Goal: Task Accomplishment & Management: Use online tool/utility

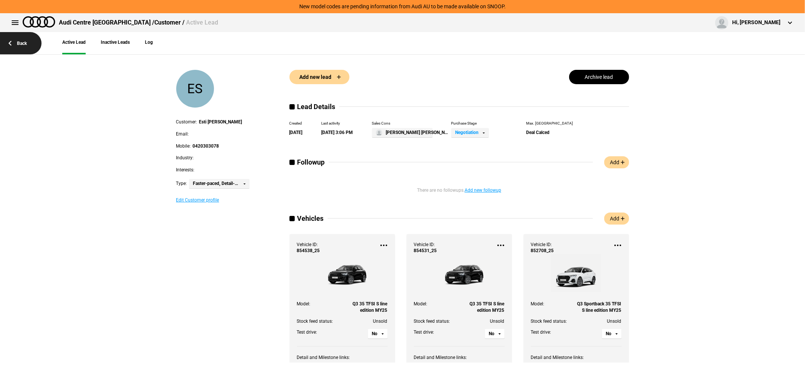
click at [22, 40] on link "Back" at bounding box center [20, 43] width 41 height 22
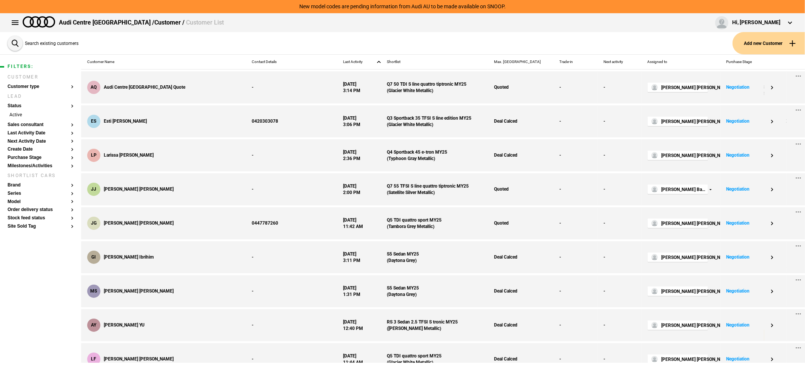
click at [15, 41] on button "Search existing customers" at bounding box center [45, 43] width 75 height 22
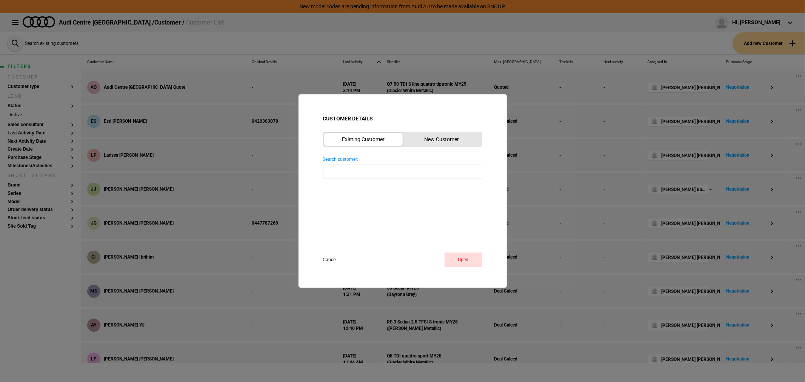
click at [376, 174] on input "Search customer: Reset" at bounding box center [402, 171] width 159 height 14
type input "sg"
click at [463, 254] on button "Open" at bounding box center [463, 259] width 38 height 14
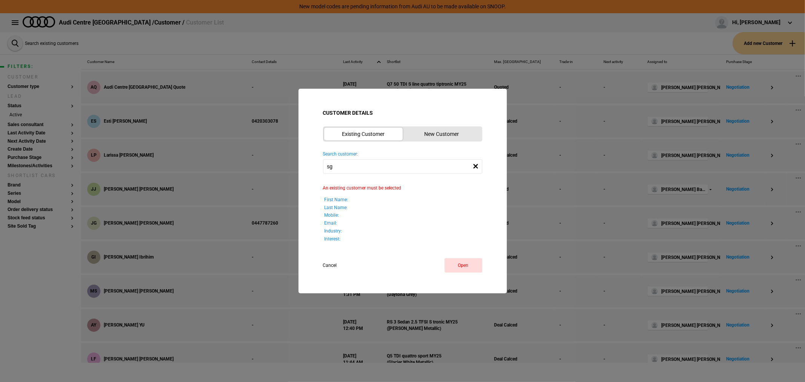
click at [439, 131] on button "New Customer" at bounding box center [441, 133] width 78 height 13
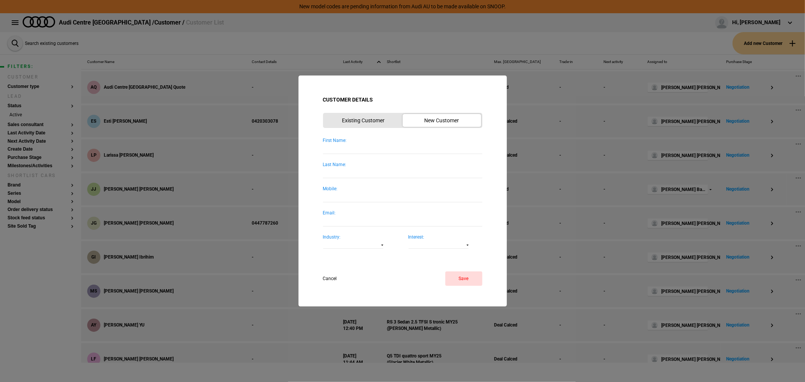
click at [371, 150] on input "First Name:" at bounding box center [402, 149] width 159 height 10
type input "sg fleet"
click at [455, 277] on button "Save" at bounding box center [463, 278] width 37 height 14
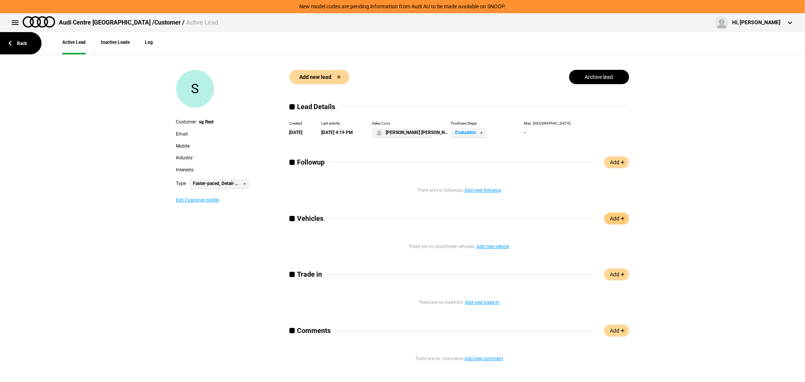
click at [614, 221] on link "Add" at bounding box center [616, 218] width 25 height 12
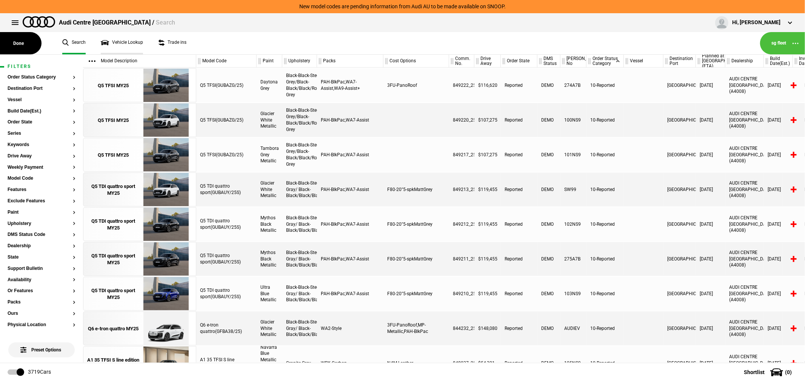
click at [114, 42] on link "Vehicle Lookup" at bounding box center [122, 43] width 42 height 22
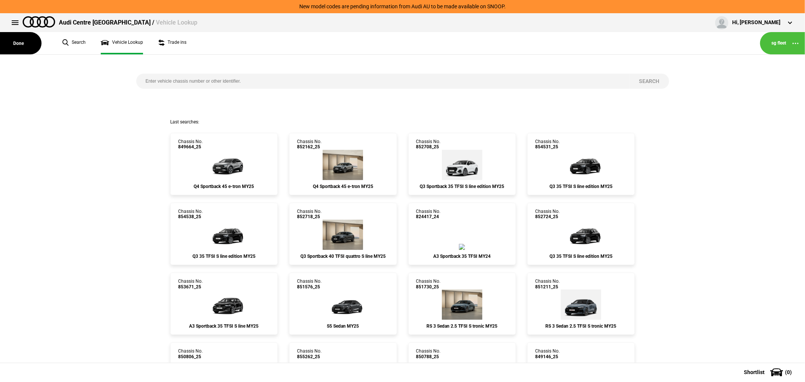
click at [231, 81] on input "search" at bounding box center [382, 81] width 493 height 15
type input "852530"
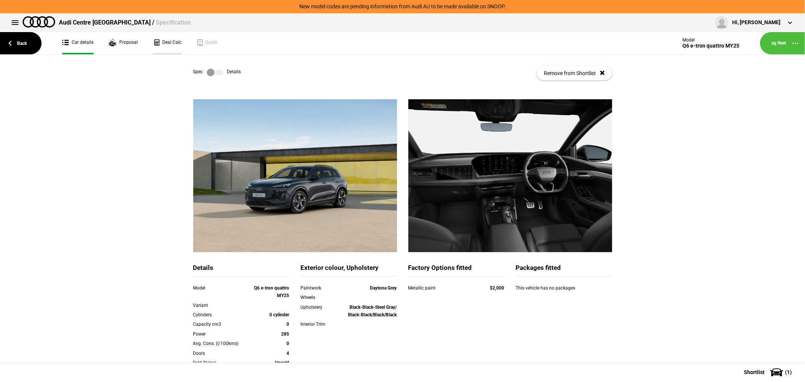
click at [169, 48] on link "Deal Calc" at bounding box center [167, 43] width 29 height 22
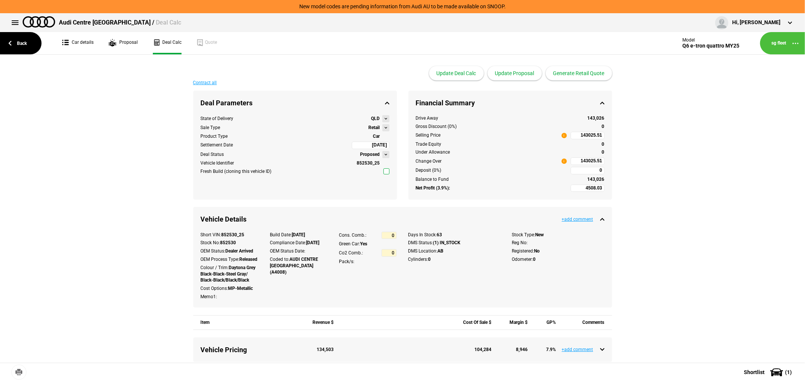
click at [382, 128] on button at bounding box center [385, 127] width 7 height 7
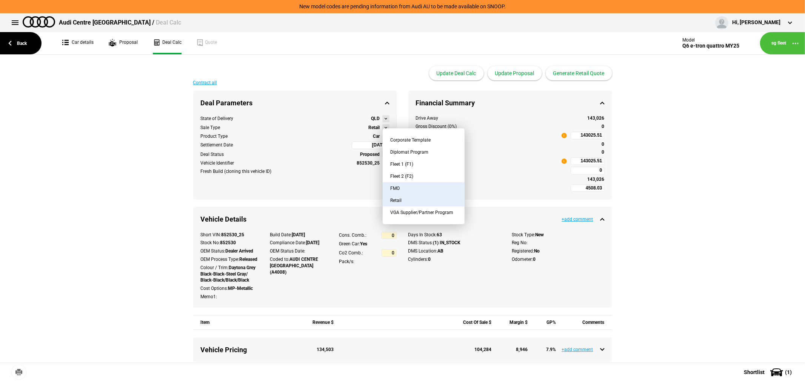
click at [408, 186] on button "FMO" at bounding box center [423, 188] width 82 height 12
type input "-2803.72"
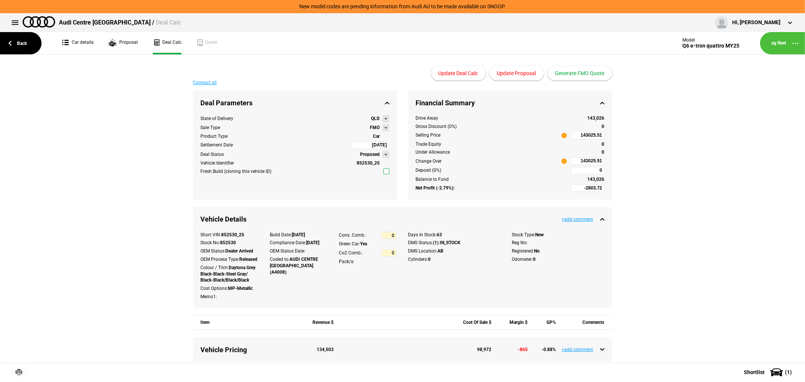
type input "118540.9"
type input "-5303.72"
click at [19, 39] on link "Back" at bounding box center [20, 43] width 41 height 22
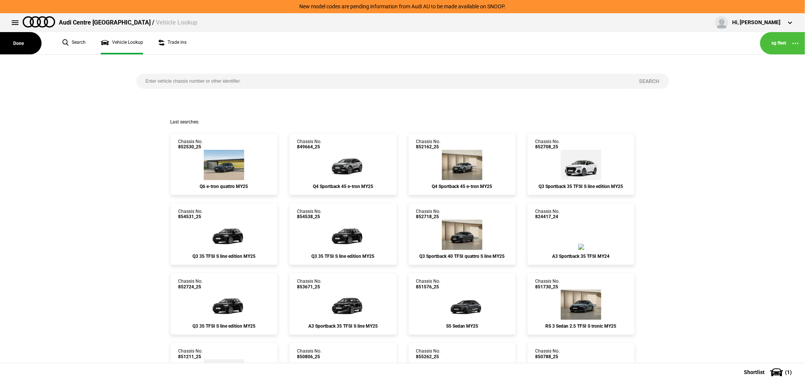
click at [275, 79] on input "search" at bounding box center [382, 81] width 493 height 15
type input "846584"
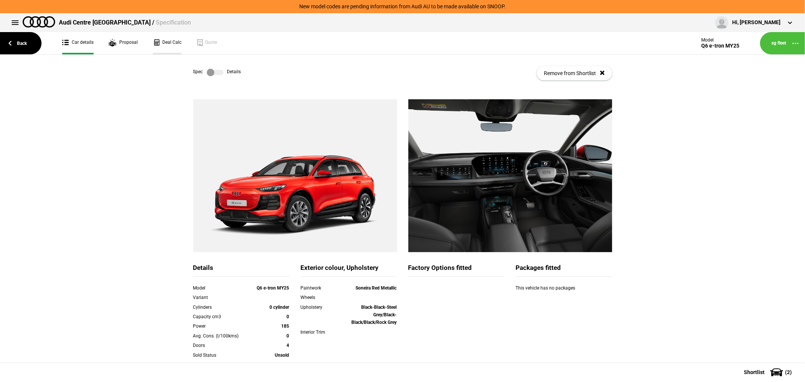
click at [167, 44] on link "Deal Calc" at bounding box center [167, 43] width 29 height 22
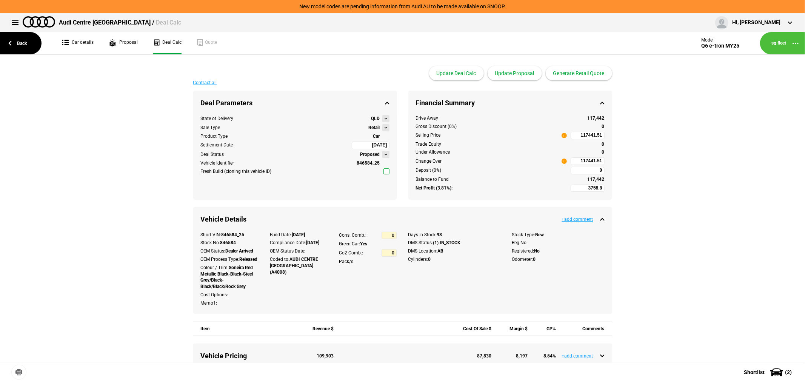
click at [382, 127] on button at bounding box center [385, 127] width 7 height 7
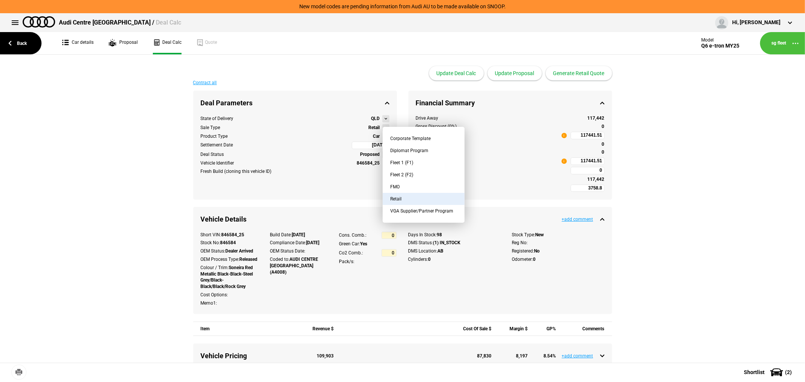
click at [414, 161] on button "Fleet 1 (F1)" at bounding box center [423, 163] width 82 height 12
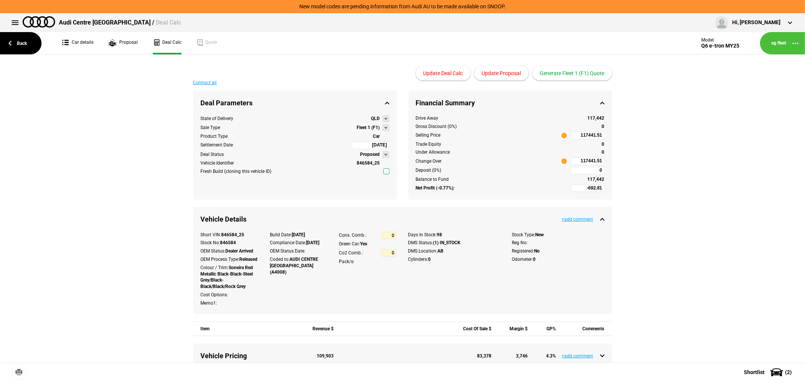
type input "-2692.81"
type input "93567.08"
type input "-5192.81"
click at [382, 127] on button at bounding box center [385, 127] width 7 height 7
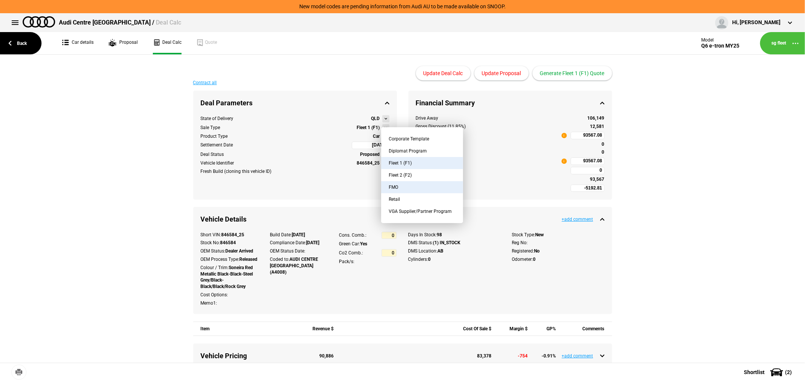
click at [409, 183] on button "FMO" at bounding box center [422, 187] width 82 height 12
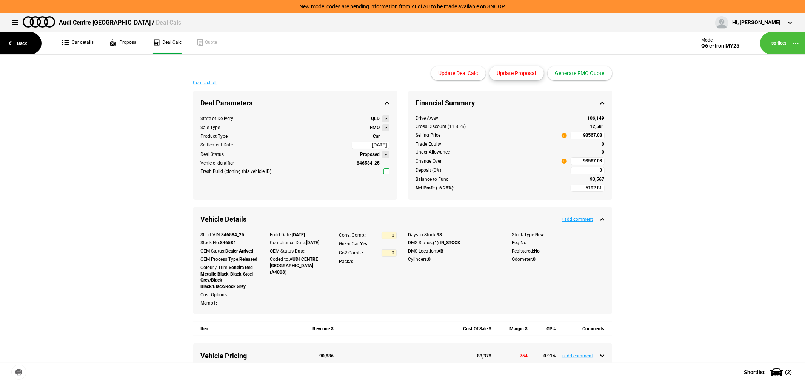
click at [521, 73] on button "Update Proposal" at bounding box center [516, 73] width 54 height 14
click at [576, 74] on button "Generate FMO Quote" at bounding box center [579, 73] width 65 height 14
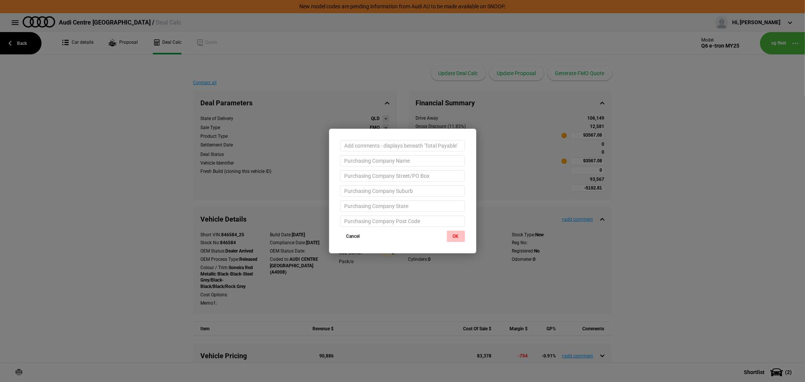
click at [458, 235] on button "OK" at bounding box center [456, 235] width 18 height 11
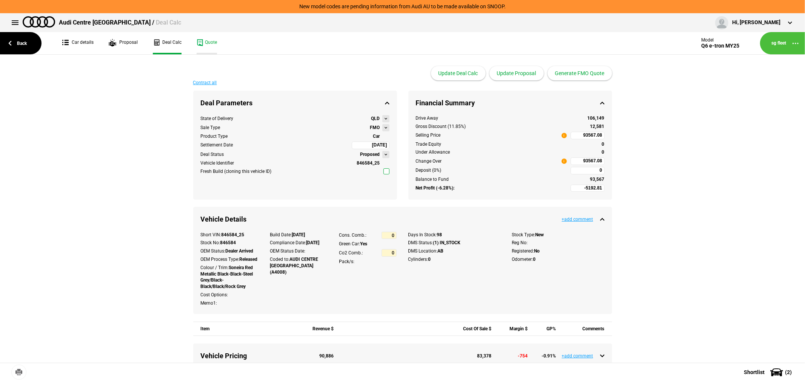
click at [209, 37] on link "Quote" at bounding box center [207, 43] width 20 height 22
click at [16, 45] on link "Back" at bounding box center [20, 43] width 41 height 22
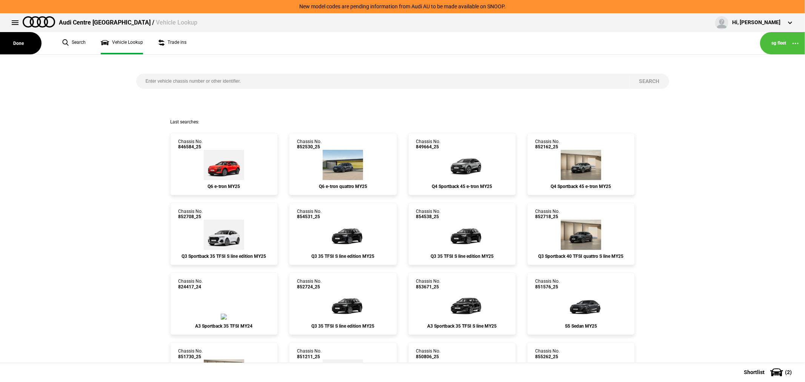
click at [209, 77] on input "search" at bounding box center [382, 81] width 493 height 15
type input "852541"
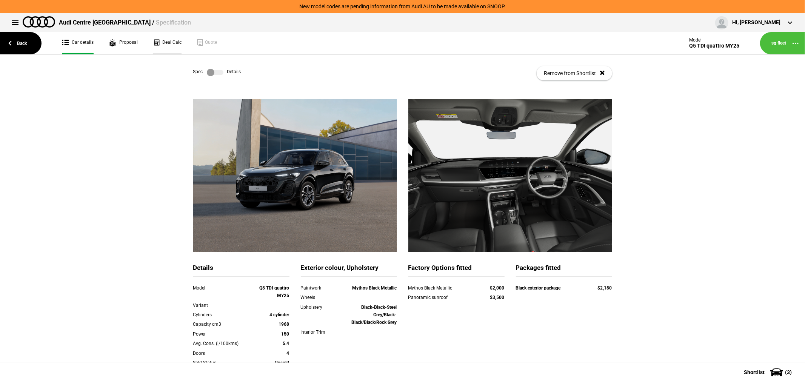
click at [168, 41] on link "Deal Calc" at bounding box center [167, 43] width 29 height 22
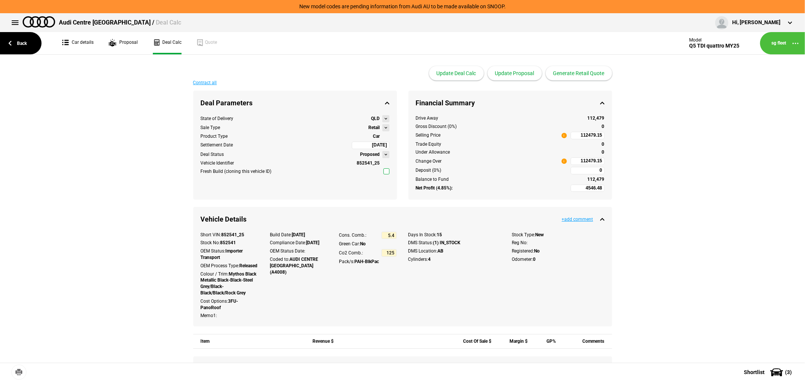
click at [382, 127] on button at bounding box center [385, 127] width 7 height 7
click at [333, 125] on div "Sale Type Retail" at bounding box center [295, 127] width 189 height 7
click at [382, 129] on button at bounding box center [385, 127] width 7 height 7
click at [382, 127] on button at bounding box center [385, 127] width 7 height 7
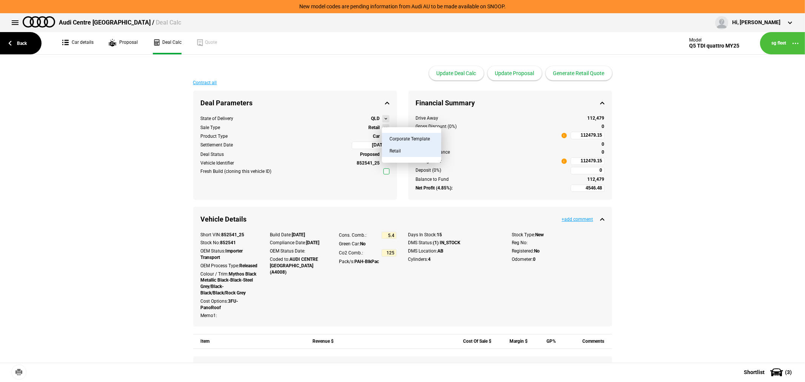
click at [420, 138] on button "Corporate Template" at bounding box center [411, 139] width 59 height 12
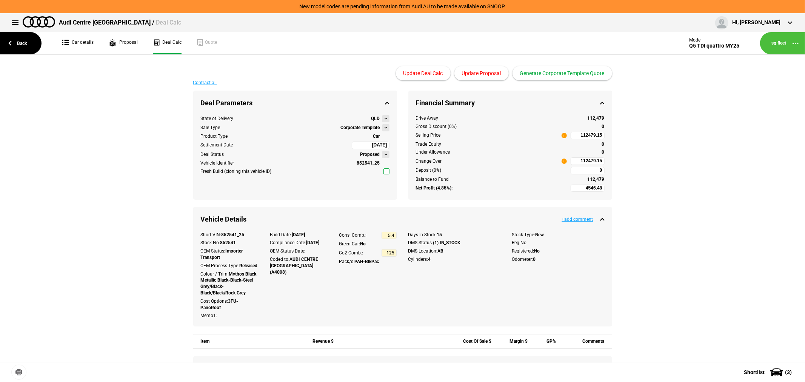
type input "7746.48"
type input "108854.15"
type input "4546.48"
click at [572, 137] on input "108854.15" at bounding box center [587, 136] width 34 height 8
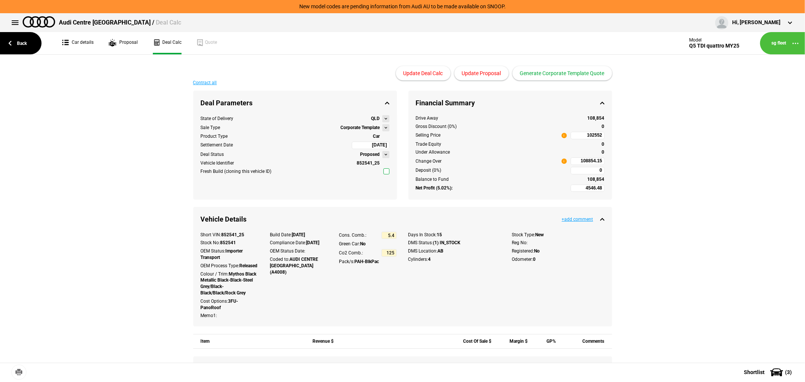
type input "102552"
type input "139.38"
type input "102552"
type input "98652"
type input "-2587.89"
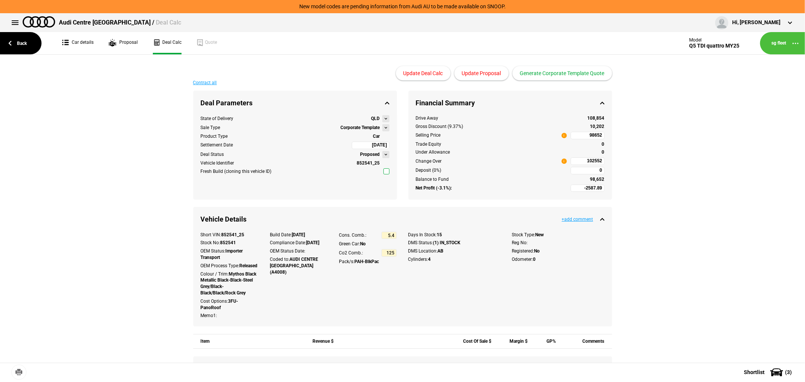
type input "98652"
type input "96525"
type input "-4075.3"
type input "96525"
click at [478, 70] on button "Update Proposal" at bounding box center [481, 73] width 54 height 14
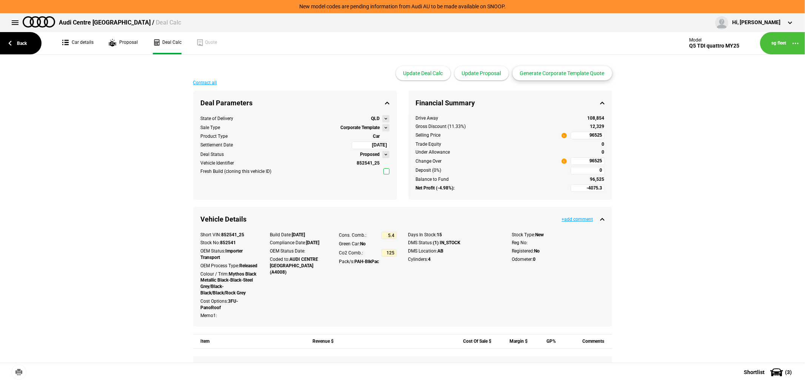
click at [551, 71] on button "Generate Corporate Template Quote" at bounding box center [562, 73] width 100 height 14
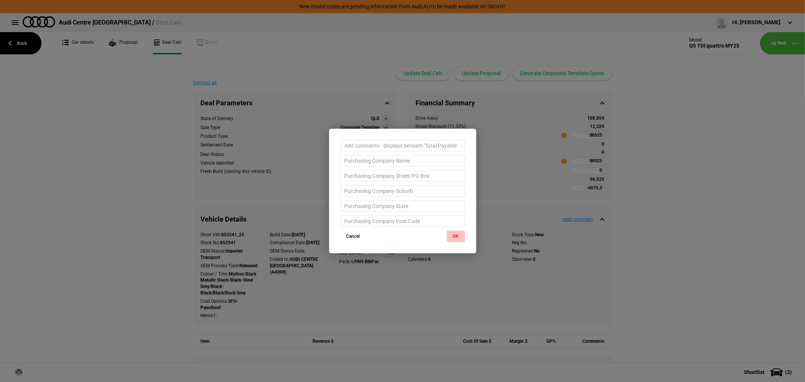
click at [460, 235] on button "OK" at bounding box center [456, 235] width 18 height 11
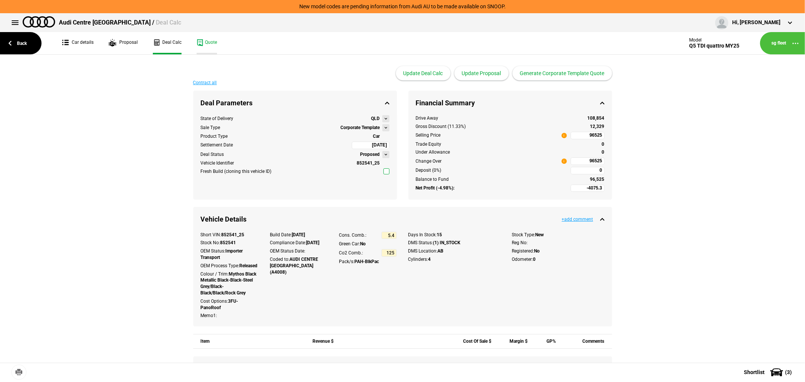
click at [202, 44] on link "Quote" at bounding box center [207, 43] width 20 height 22
click at [27, 39] on link "Back" at bounding box center [20, 43] width 41 height 22
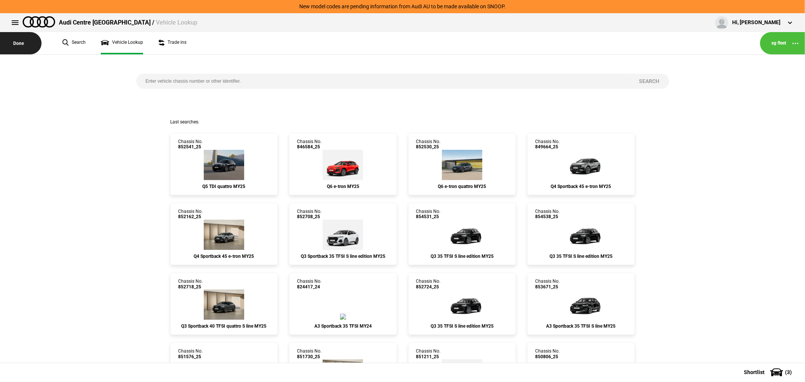
click at [20, 43] on button "Done" at bounding box center [20, 43] width 41 height 22
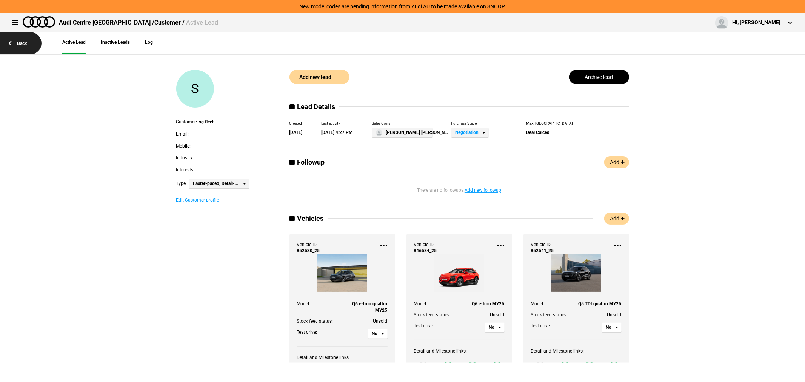
click at [26, 39] on link "Back" at bounding box center [20, 43] width 41 height 22
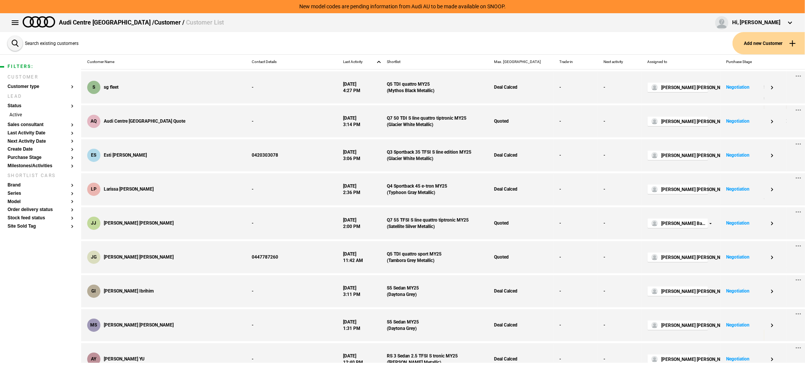
click at [757, 44] on button "Add new Customer" at bounding box center [768, 43] width 72 height 22
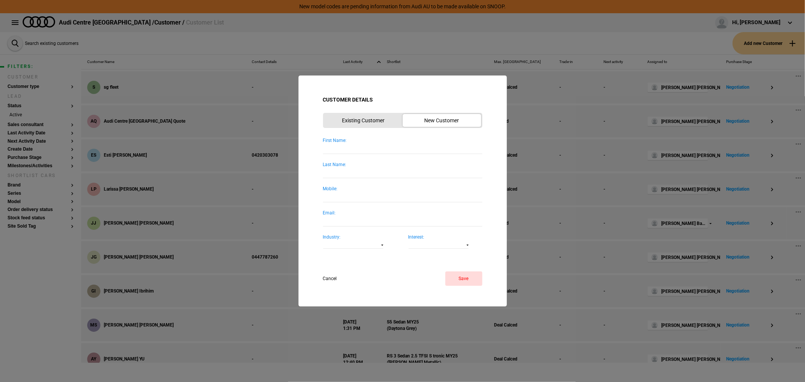
click at [357, 144] on input "First Name:" at bounding box center [402, 149] width 159 height 10
type input "m"
type input "Michael"
type input "McHutchinson"
click at [361, 189] on div "Mobile:" at bounding box center [402, 189] width 159 height 6
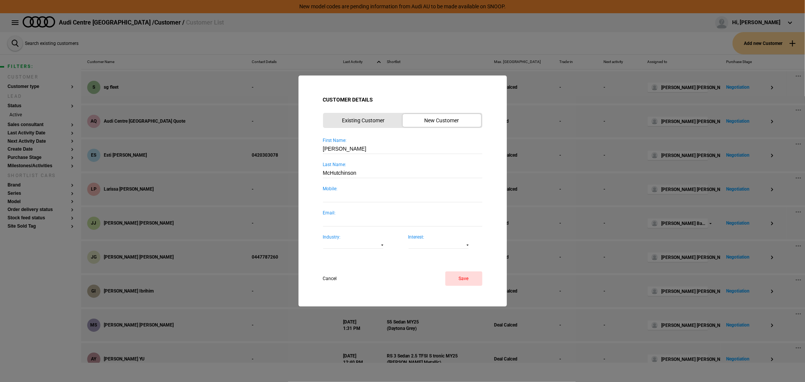
click at [361, 192] on input "Mobile:" at bounding box center [402, 197] width 159 height 10
type input "0402313858"
click at [465, 281] on button "Save" at bounding box center [463, 278] width 37 height 14
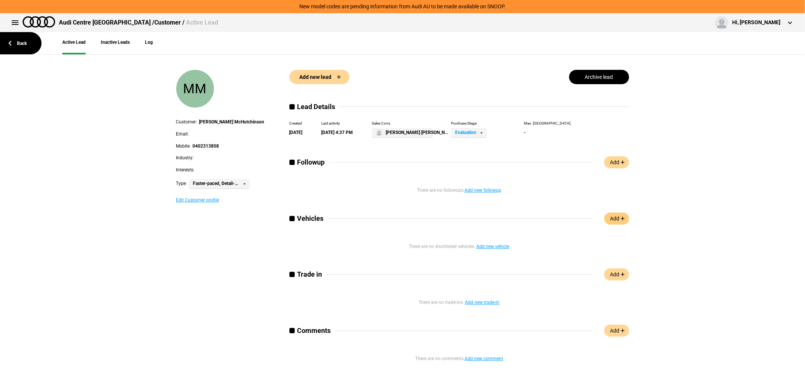
click at [614, 216] on link "Add" at bounding box center [616, 218] width 25 height 12
click at [19, 41] on link "Back" at bounding box center [20, 43] width 41 height 22
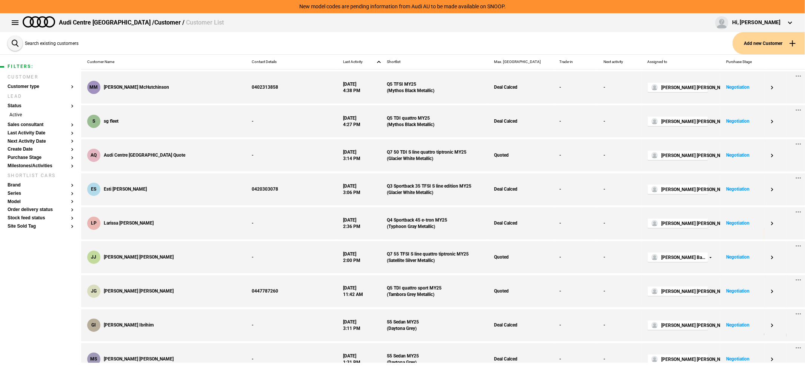
click at [784, 46] on button "Add new Customer" at bounding box center [768, 43] width 72 height 22
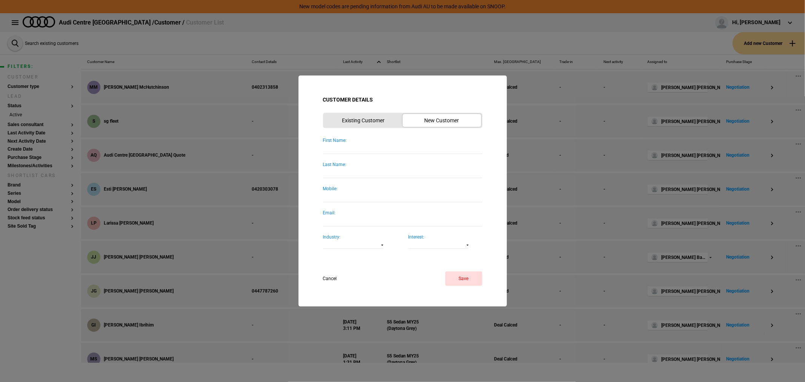
click at [365, 146] on input "First Name:" at bounding box center [402, 149] width 159 height 10
type input "Elias Q8 quote"
click at [463, 278] on button "Save" at bounding box center [463, 278] width 37 height 14
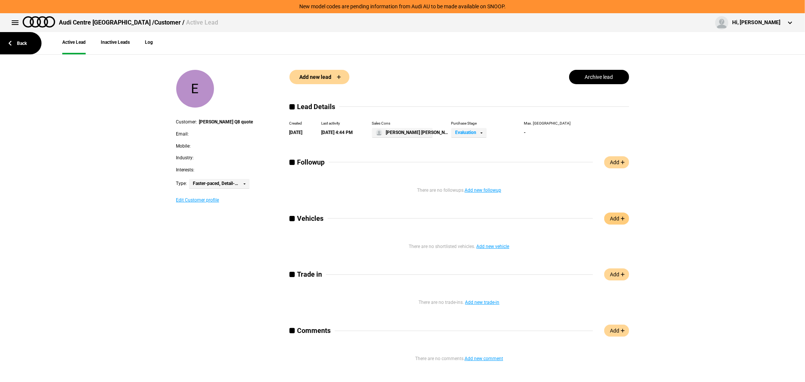
click at [616, 217] on link "Add" at bounding box center [616, 218] width 25 height 12
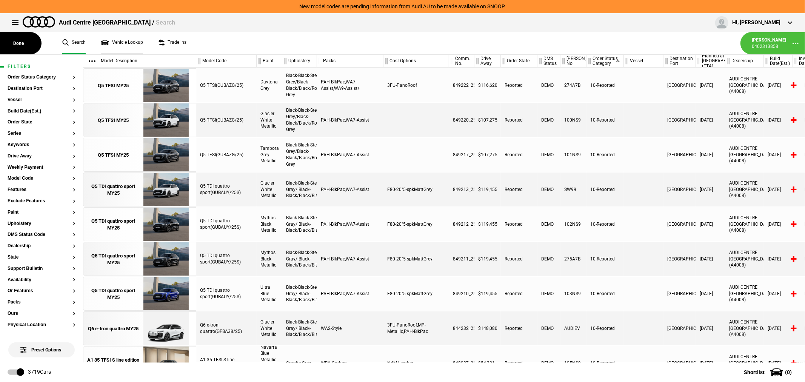
click at [127, 41] on link "Vehicle Lookup" at bounding box center [122, 43] width 42 height 22
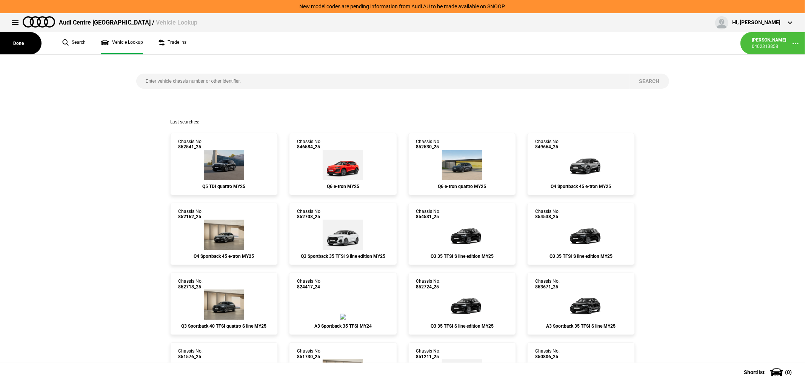
click at [202, 81] on input "search" at bounding box center [382, 81] width 493 height 15
type input "852544"
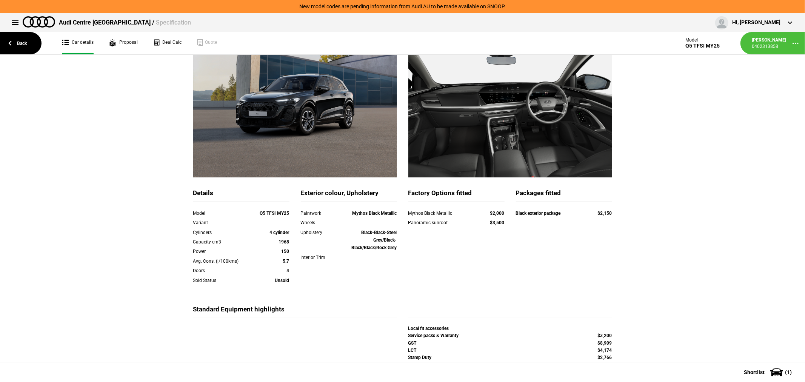
scroll to position [115, 0]
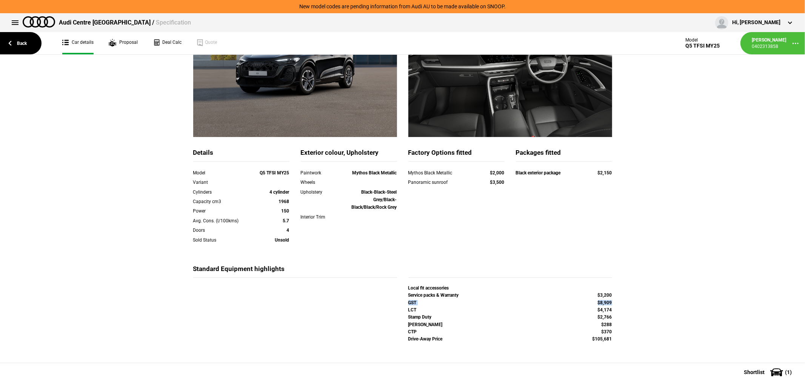
drag, startPoint x: 405, startPoint y: 302, endPoint x: 613, endPoint y: 300, distance: 207.9
click at [613, 300] on div "GST $8,909" at bounding box center [509, 303] width 215 height 7
copy div "GST $8,909"
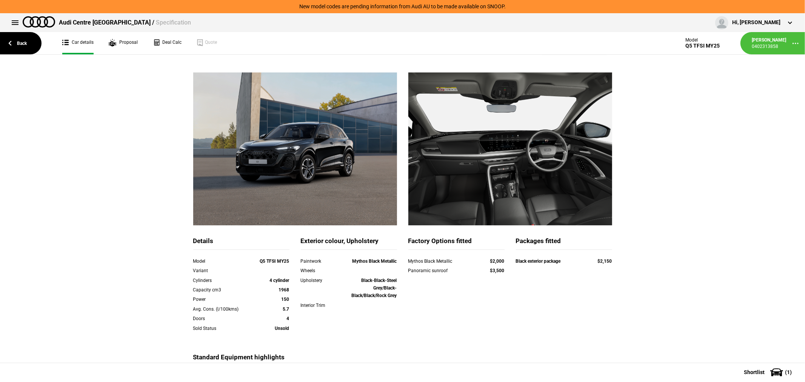
scroll to position [0, 0]
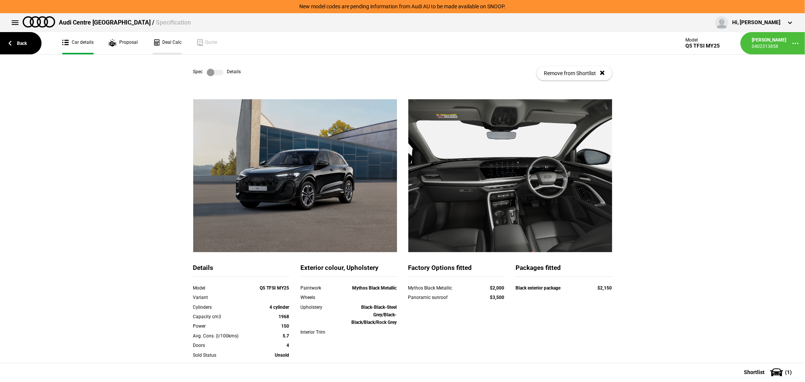
click at [164, 43] on link "Deal Calc" at bounding box center [167, 43] width 29 height 22
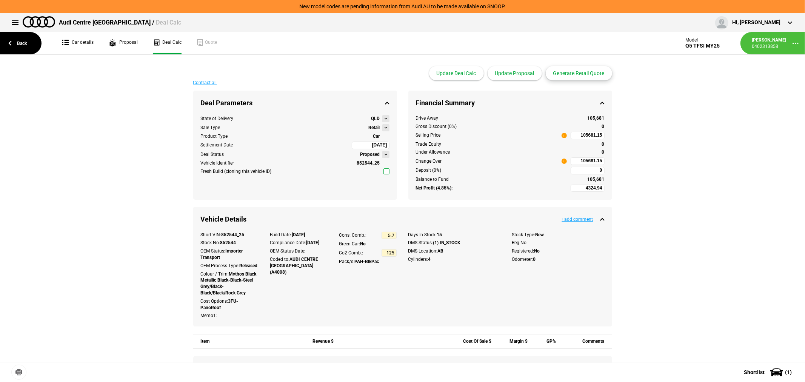
click at [582, 73] on button "Generate Retail Quote" at bounding box center [578, 73] width 66 height 14
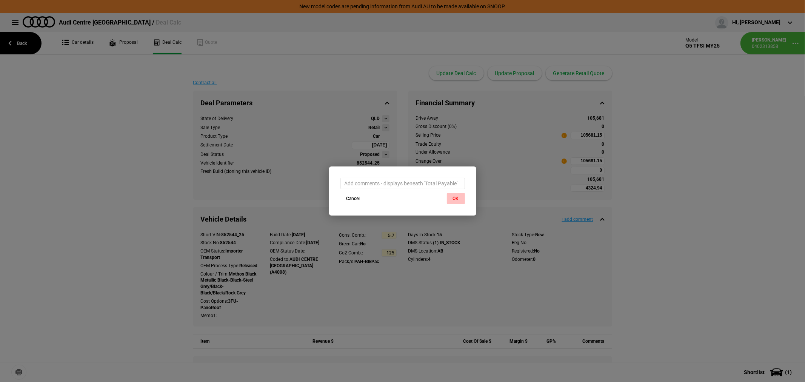
click at [458, 198] on button "OK" at bounding box center [456, 198] width 18 height 11
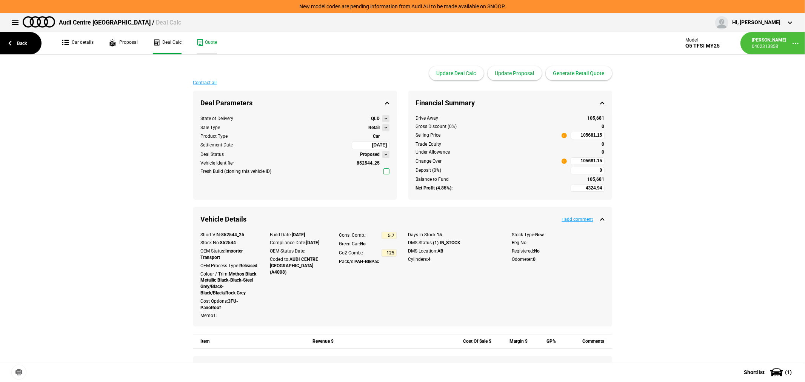
click at [205, 46] on link "Quote" at bounding box center [207, 43] width 20 height 22
click at [571, 75] on button "Generate Retail Quote" at bounding box center [578, 73] width 66 height 14
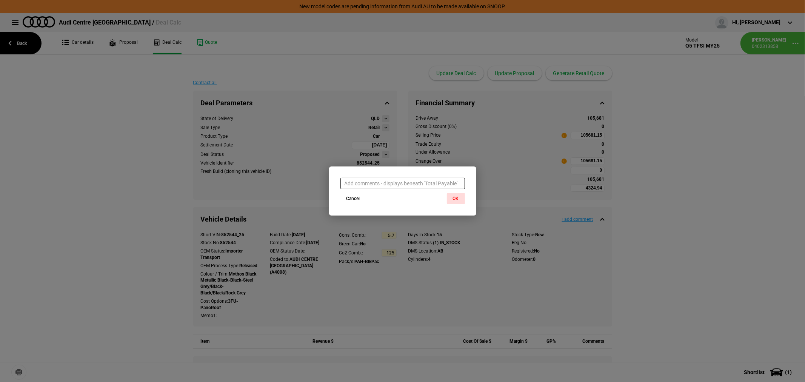
click at [402, 179] on input "text" at bounding box center [402, 183] width 124 height 11
paste input "GST $8,909"
type input "GST $8,909"
click at [455, 195] on button "OK" at bounding box center [456, 198] width 18 height 11
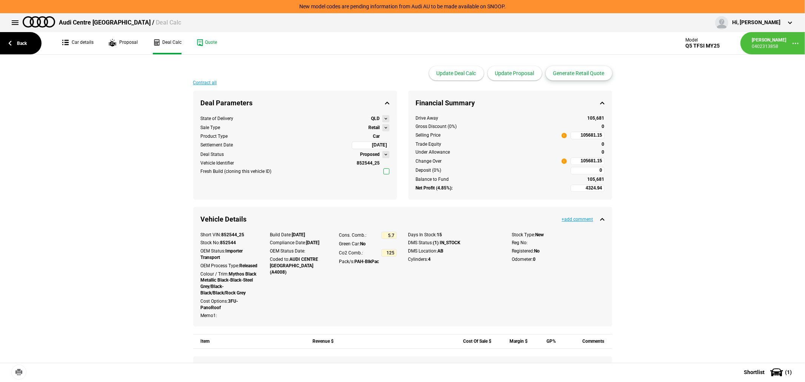
click at [580, 73] on button "Generate Retail Quote" at bounding box center [578, 73] width 66 height 14
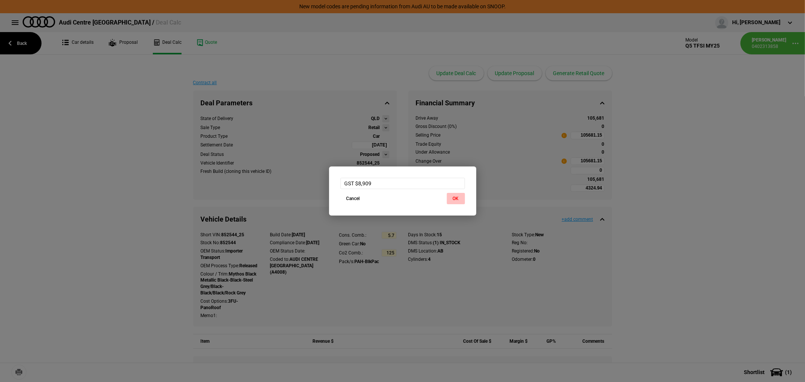
click at [463, 197] on button "OK" at bounding box center [456, 198] width 18 height 11
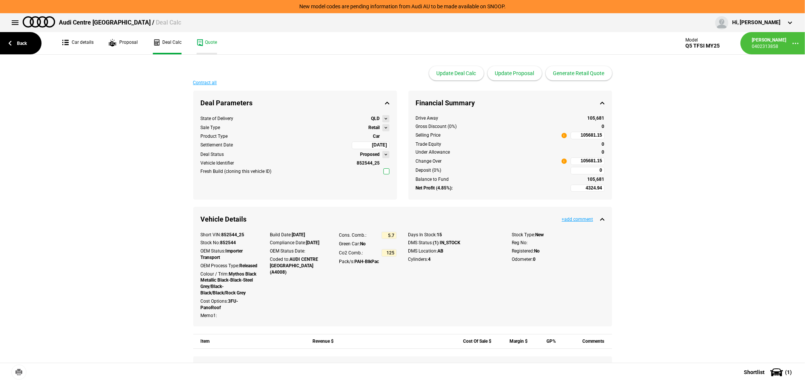
click at [204, 41] on link "Quote" at bounding box center [207, 43] width 20 height 22
click at [9, 48] on link "Back" at bounding box center [20, 43] width 41 height 22
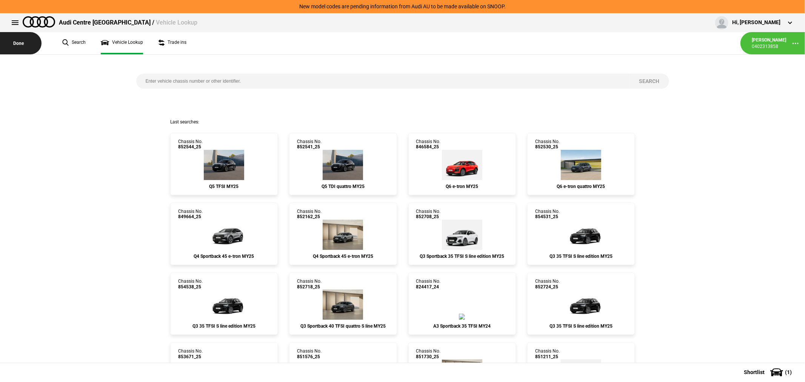
click at [19, 41] on button "Done" at bounding box center [20, 43] width 41 height 22
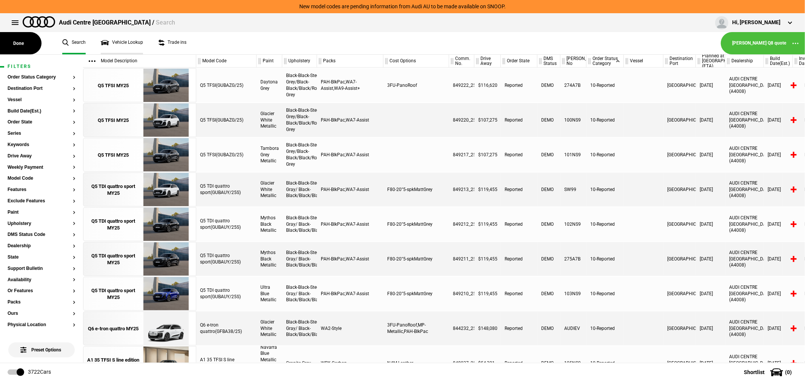
click at [122, 38] on link "Vehicle Lookup" at bounding box center [122, 43] width 42 height 22
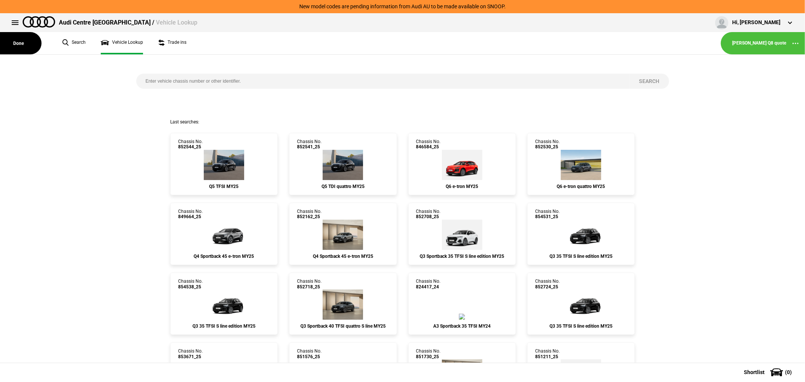
click at [229, 75] on input "search" at bounding box center [382, 81] width 493 height 15
type input "856480"
